Goal: Transaction & Acquisition: Download file/media

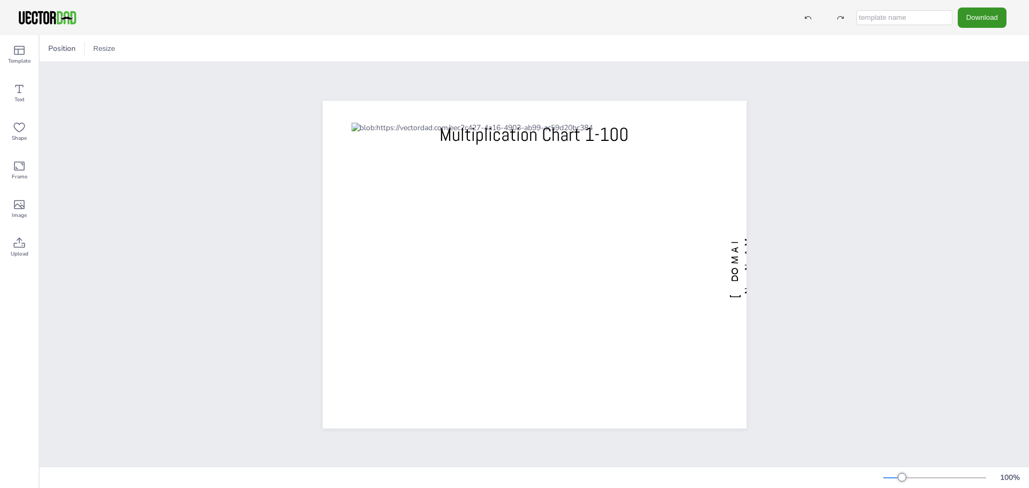
click at [987, 21] on button "Download" at bounding box center [982, 18] width 49 height 20
click at [968, 83] on li "JPG" at bounding box center [985, 87] width 88 height 22
click at [967, 17] on button "Download" at bounding box center [982, 18] width 49 height 20
click at [956, 130] on icon "Download" at bounding box center [954, 130] width 11 height 11
click at [940, 475] on div at bounding box center [934, 478] width 103 height 9
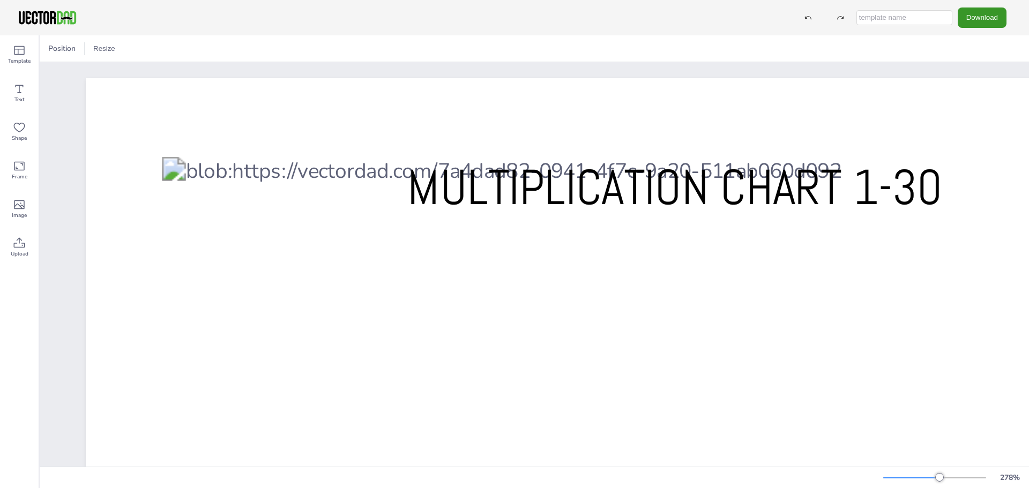
click at [982, 22] on button "Download" at bounding box center [982, 18] width 49 height 20
click at [975, 129] on li "PDF" at bounding box center [985, 131] width 88 height 22
